Goal: Use online tool/utility: Utilize a website feature to perform a specific function

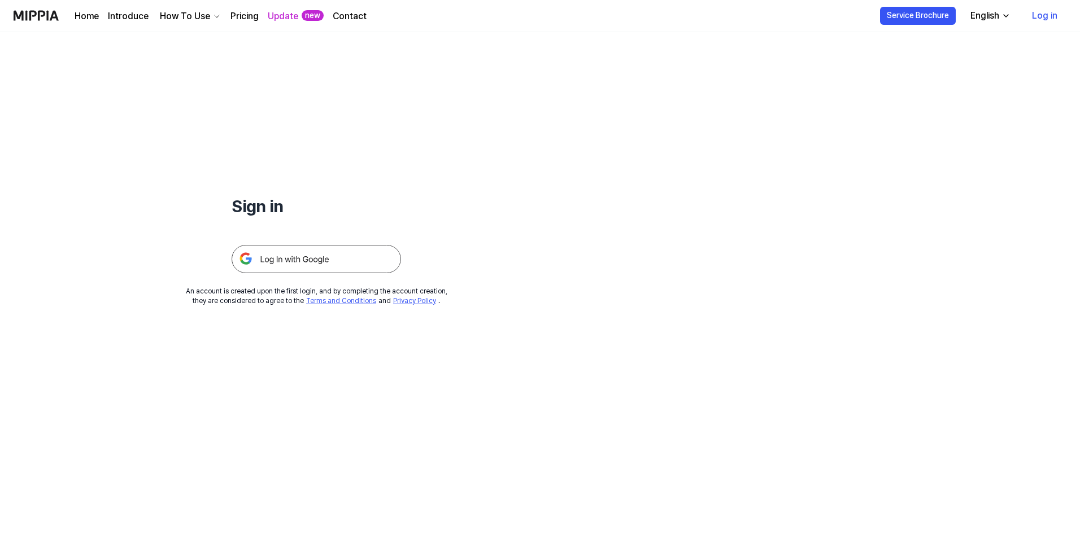
click at [335, 260] on img at bounding box center [316, 259] width 169 height 28
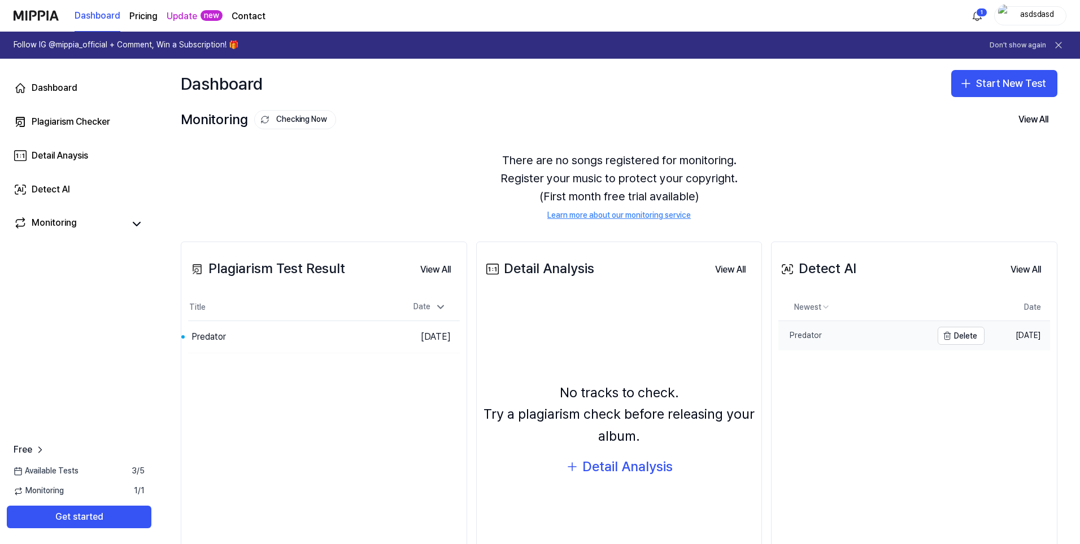
click at [813, 338] on div "Predator" at bounding box center [799, 335] width 43 height 11
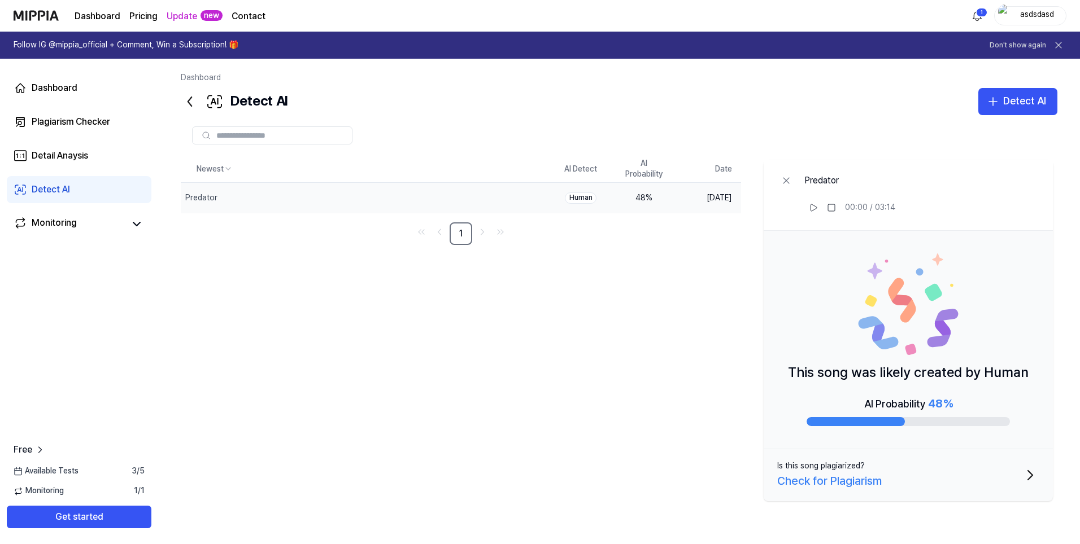
click at [845, 483] on div "Check for Plagiarism" at bounding box center [829, 481] width 104 height 18
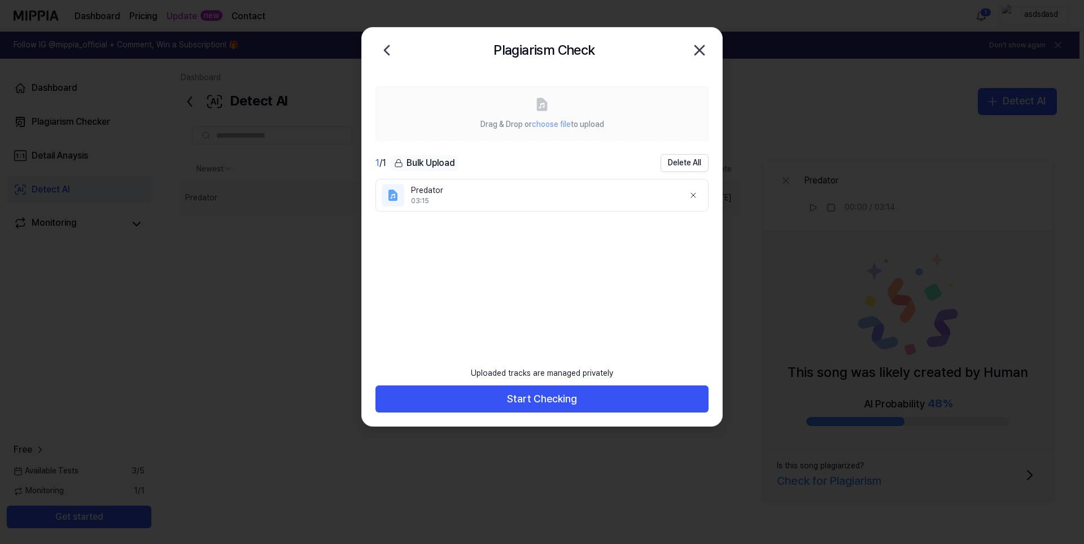
click at [700, 50] on icon "button" at bounding box center [699, 50] width 9 height 9
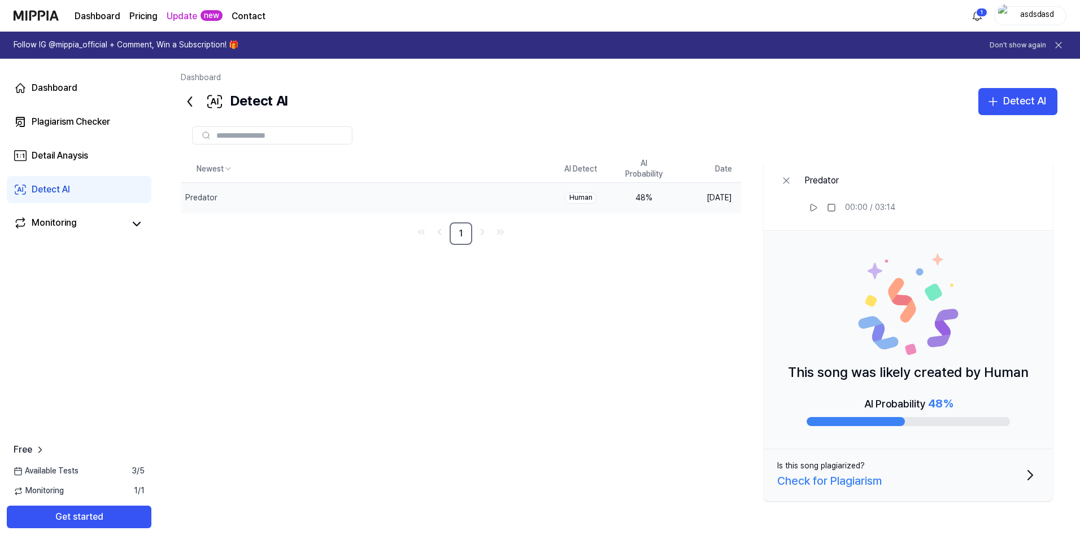
click at [190, 99] on icon at bounding box center [189, 101] width 3 height 9
